Goal: Transaction & Acquisition: Purchase product/service

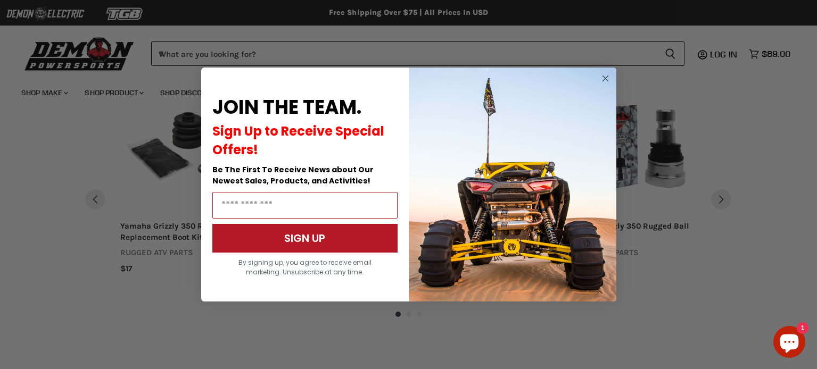
scroll to position [842, 0]
